Goal: Check status: Check status

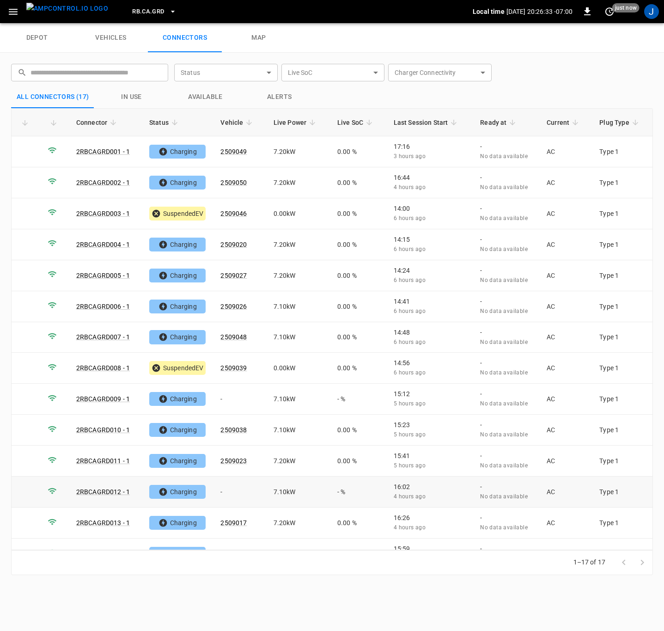
click at [116, 490] on link "2RBCAGRD012 - 1" at bounding box center [103, 491] width 54 height 7
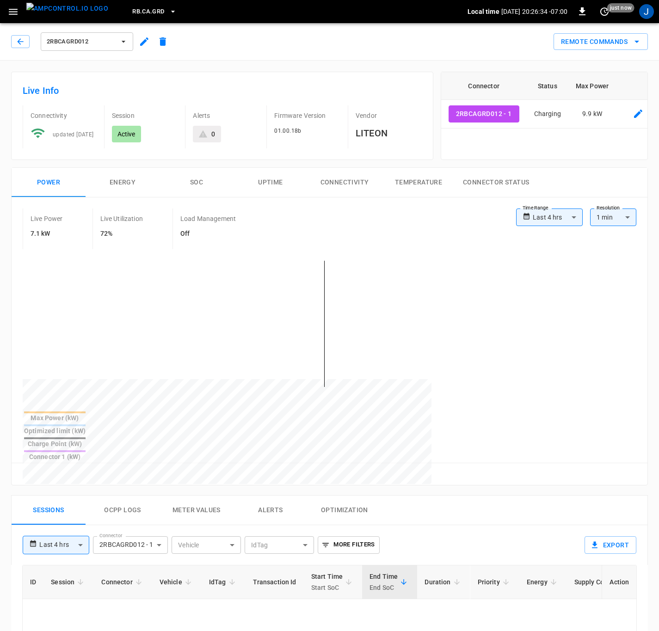
type input "**********"
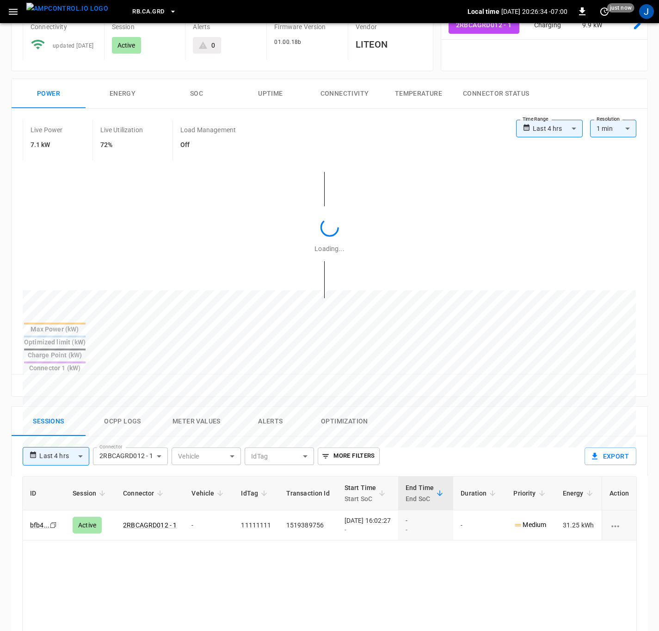
scroll to position [208, 0]
